Goal: Information Seeking & Learning: Learn about a topic

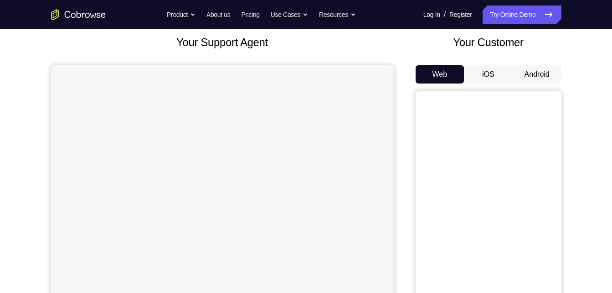
scroll to position [87, 0]
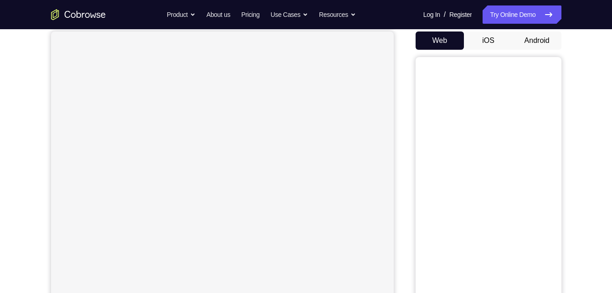
click at [532, 43] on button "Android" at bounding box center [537, 40] width 49 height 18
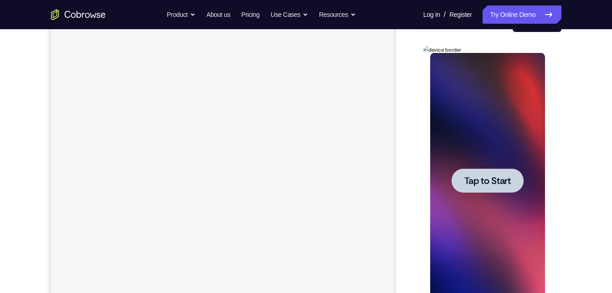
scroll to position [0, 0]
click at [472, 187] on div at bounding box center [488, 180] width 72 height 24
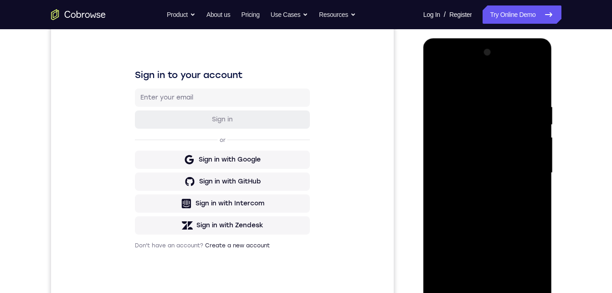
scroll to position [122, 0]
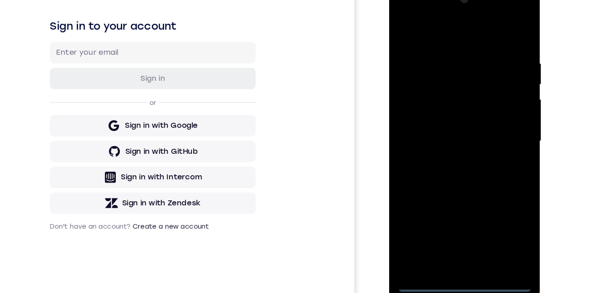
click at [452, 239] on div at bounding box center [453, 117] width 115 height 255
click at [504, 196] on div at bounding box center [453, 117] width 115 height 255
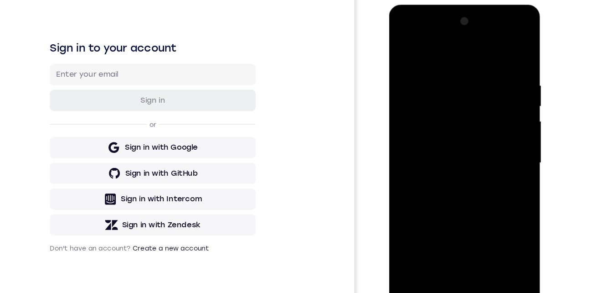
click at [492, 223] on div at bounding box center [453, 138] width 115 height 255
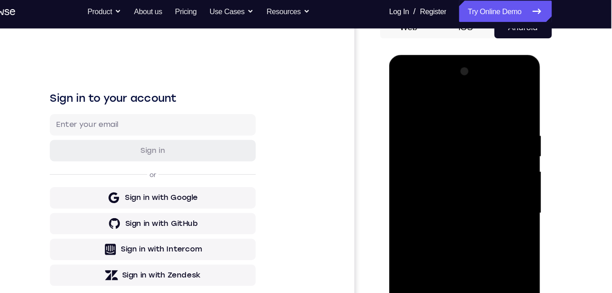
click at [409, 83] on div at bounding box center [453, 189] width 115 height 255
click at [490, 183] on div at bounding box center [453, 189] width 115 height 255
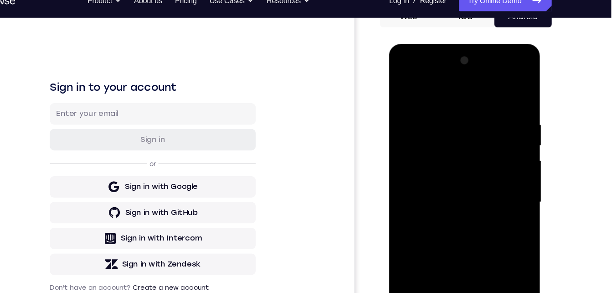
click at [440, 192] on div at bounding box center [453, 178] width 115 height 255
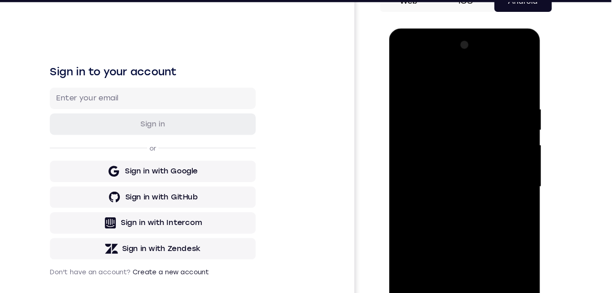
click at [432, 149] on div at bounding box center [453, 162] width 115 height 255
click at [425, 144] on div at bounding box center [453, 162] width 115 height 255
click at [423, 161] on div at bounding box center [453, 162] width 115 height 255
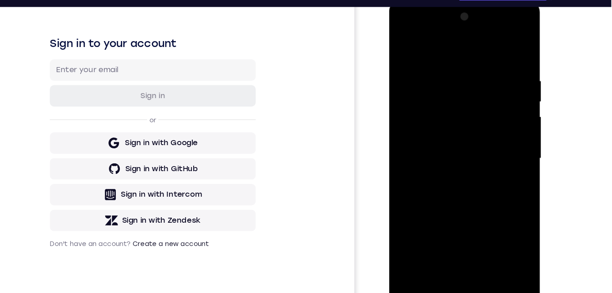
scroll to position [122, 0]
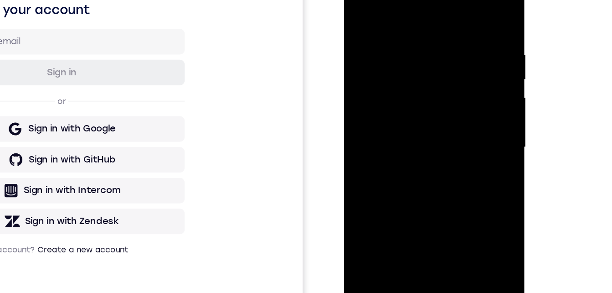
click at [420, 142] on div at bounding box center [408, 92] width 115 height 255
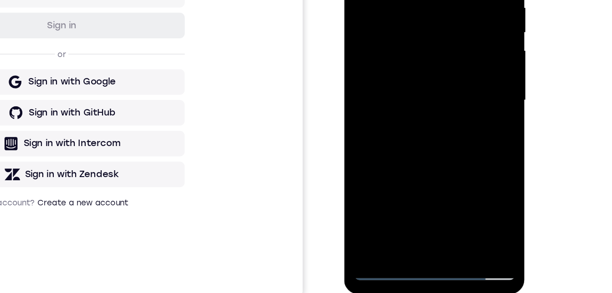
click at [411, 94] on div at bounding box center [408, 45] width 115 height 255
drag, startPoint x: 411, startPoint y: 94, endPoint x: 401, endPoint y: 47, distance: 48.0
click at [401, 47] on div at bounding box center [408, 45] width 115 height 255
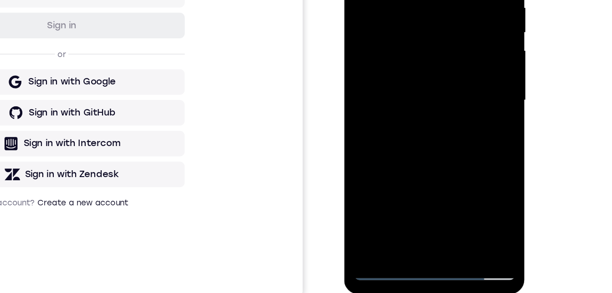
click at [400, 89] on div at bounding box center [408, 45] width 115 height 255
click at [394, 56] on div at bounding box center [408, 45] width 115 height 255
drag, startPoint x: 394, startPoint y: 56, endPoint x: 394, endPoint y: 133, distance: 76.6
click at [394, 134] on div at bounding box center [408, 45] width 115 height 255
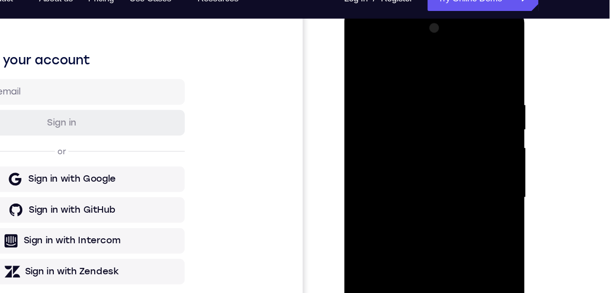
click at [386, 20] on div at bounding box center [408, 142] width 115 height 255
click at [430, 248] on div at bounding box center [408, 142] width 115 height 255
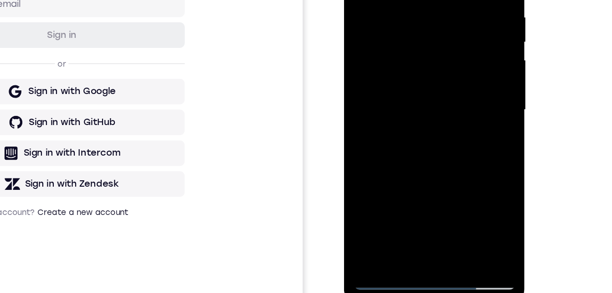
click at [407, 105] on div at bounding box center [408, 55] width 115 height 255
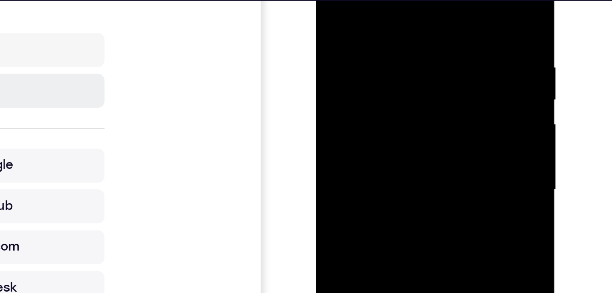
click at [332, 0] on div at bounding box center [379, 74] width 115 height 255
click at [366, 0] on div at bounding box center [379, 74] width 115 height 255
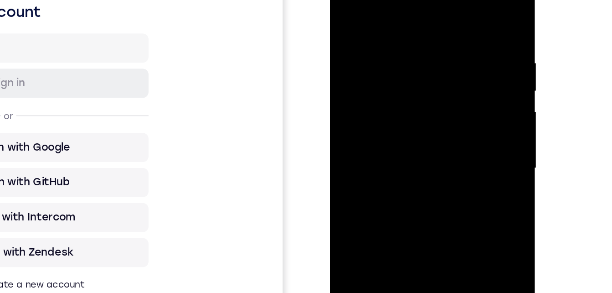
scroll to position [144, 0]
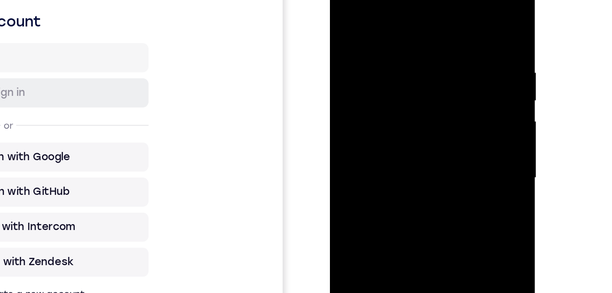
click at [430, 202] on div at bounding box center [394, 97] width 115 height 255
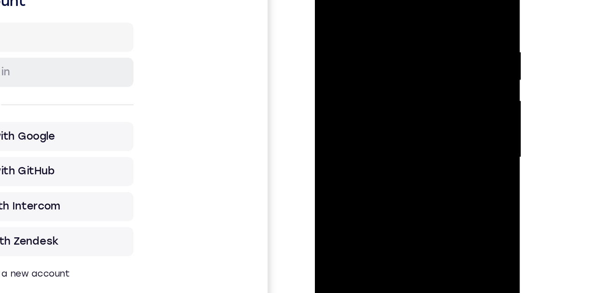
click at [426, 74] on div at bounding box center [379, 76] width 115 height 255
click at [427, 69] on div at bounding box center [379, 76] width 115 height 255
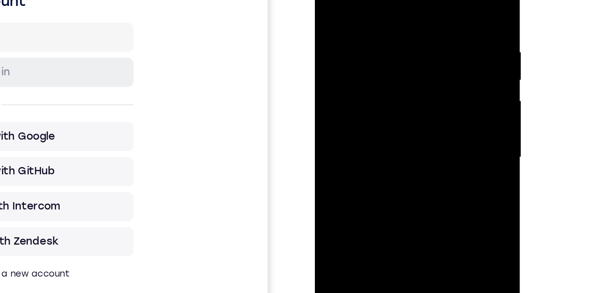
click at [427, 69] on div at bounding box center [379, 76] width 115 height 255
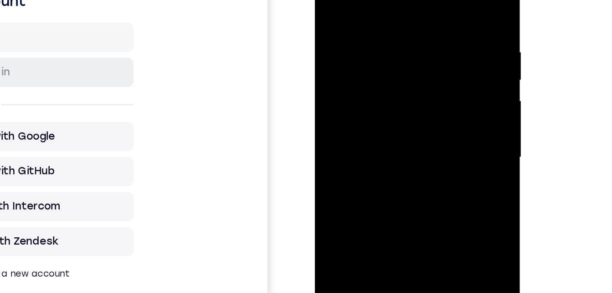
click at [427, 69] on div at bounding box center [379, 76] width 115 height 255
click at [427, 71] on div at bounding box center [379, 76] width 115 height 255
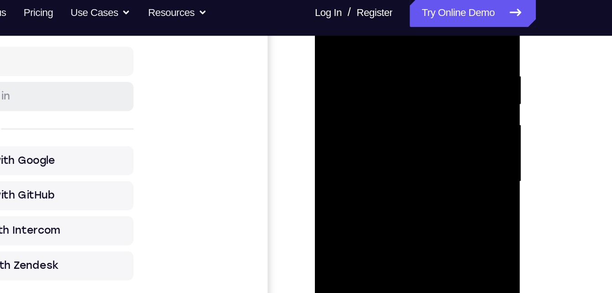
scroll to position [165, 0]
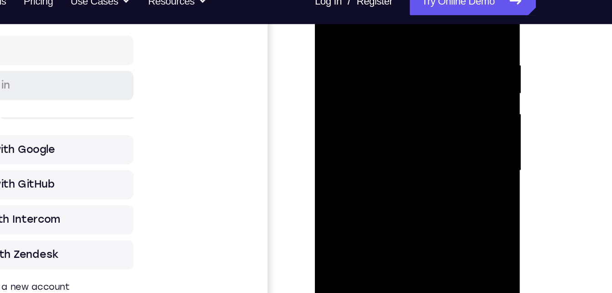
click at [431, 89] on div at bounding box center [379, 90] width 115 height 255
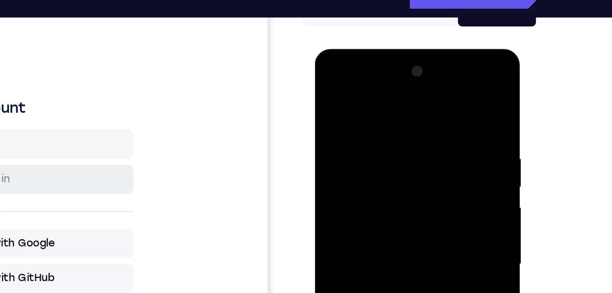
scroll to position [110, 0]
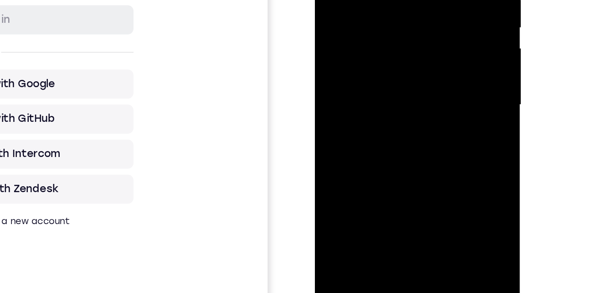
click at [428, 16] on div at bounding box center [379, 24] width 115 height 255
click at [425, 0] on div at bounding box center [379, 24] width 115 height 255
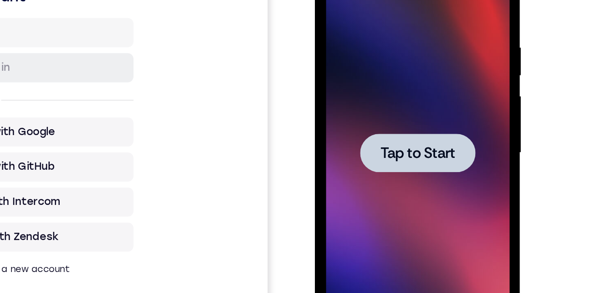
scroll to position [0, 0]
